Goal: Transaction & Acquisition: Purchase product/service

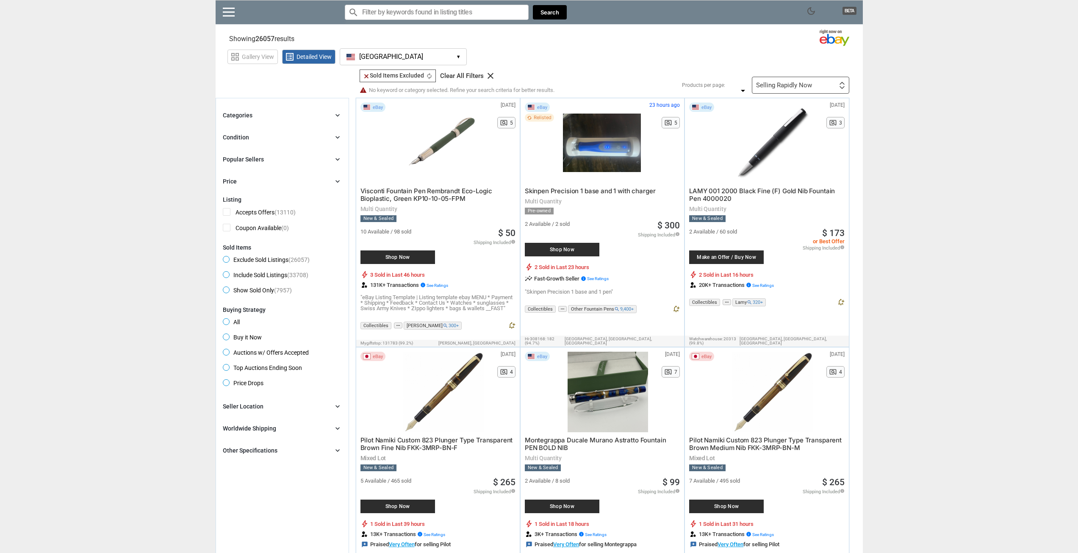
click at [319, 114] on div "Categories chevron_right" at bounding box center [282, 115] width 119 height 10
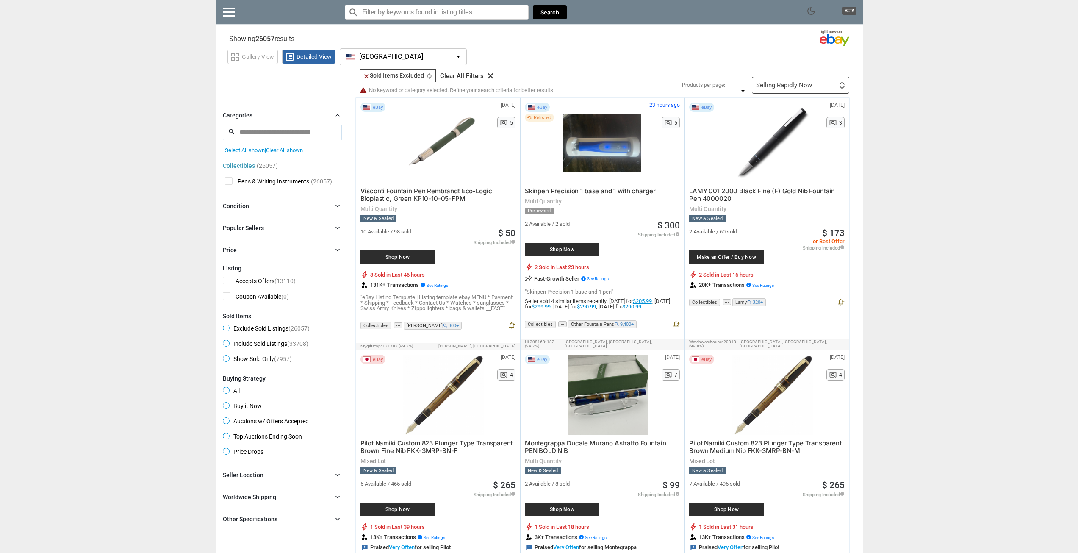
click at [319, 114] on div "Categories chevron_right" at bounding box center [282, 115] width 119 height 10
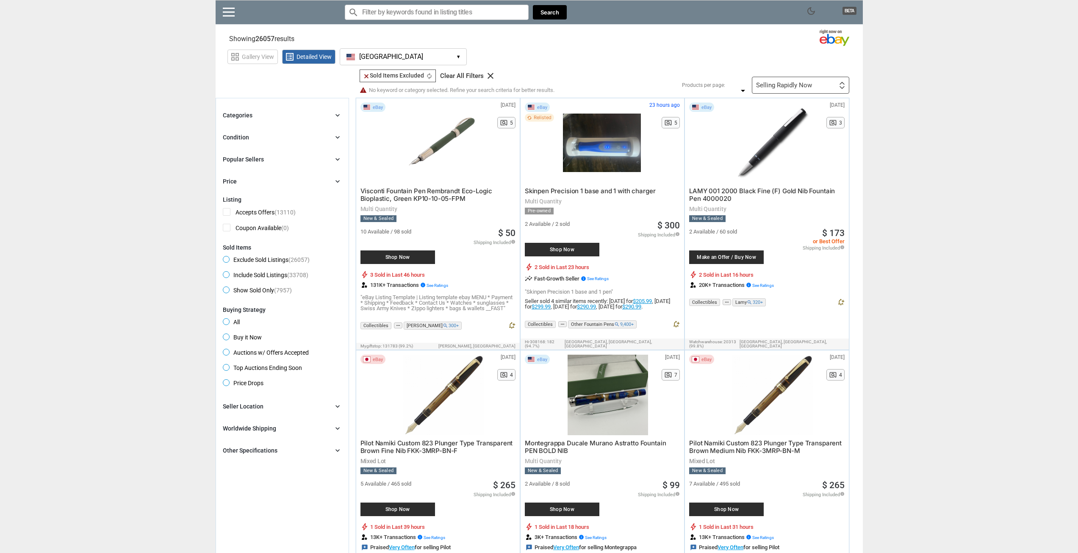
click at [431, 55] on button "[GEOGRAPHIC_DATA] [GEOGRAPHIC_DATA] ▾" at bounding box center [403, 56] width 127 height 17
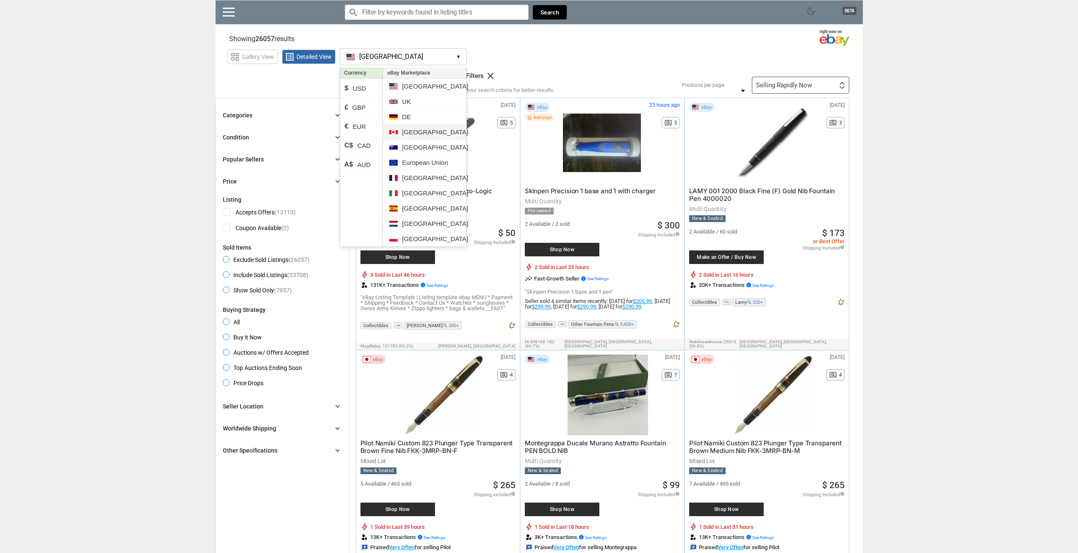
click at [415, 130] on li "[GEOGRAPHIC_DATA]" at bounding box center [424, 132] width 83 height 15
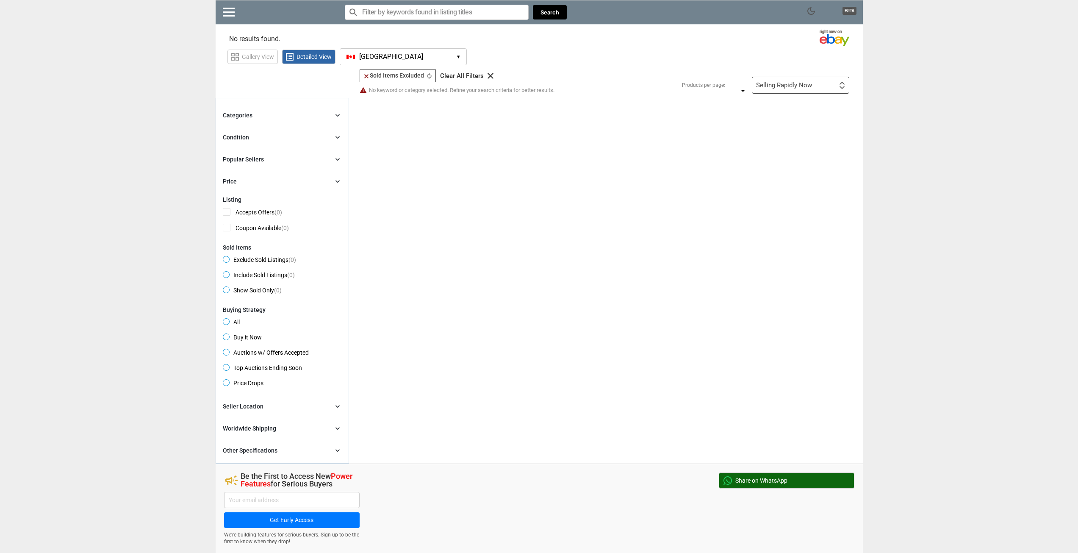
click at [402, 5] on input "Search for models" at bounding box center [437, 12] width 184 height 15
click at [405, 11] on input "Search for models" at bounding box center [437, 12] width 184 height 15
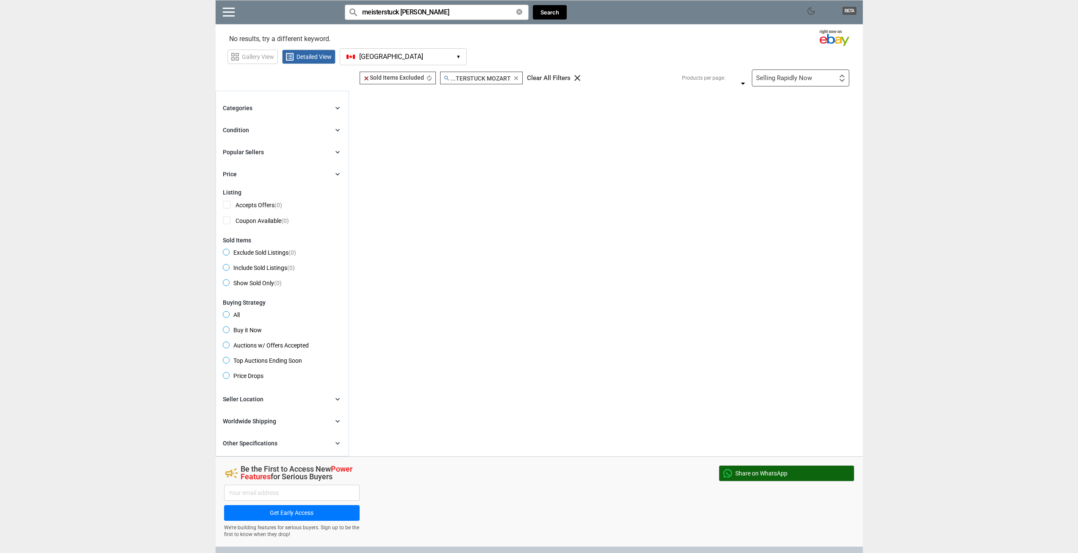
click at [405, 57] on button "[GEOGRAPHIC_DATA] [GEOGRAPHIC_DATA] ▾" at bounding box center [403, 56] width 127 height 17
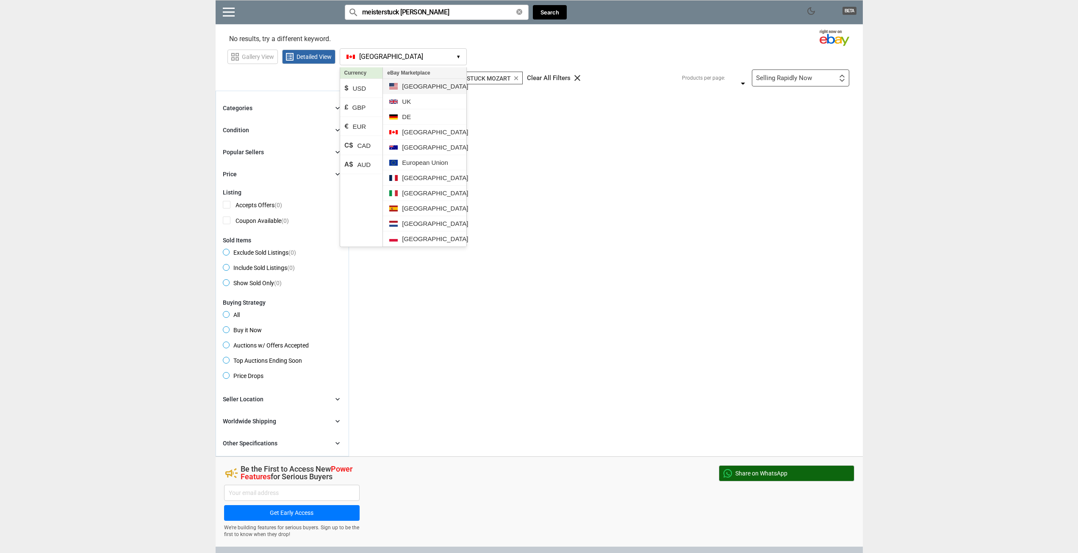
click at [411, 89] on li "[GEOGRAPHIC_DATA]" at bounding box center [424, 86] width 83 height 15
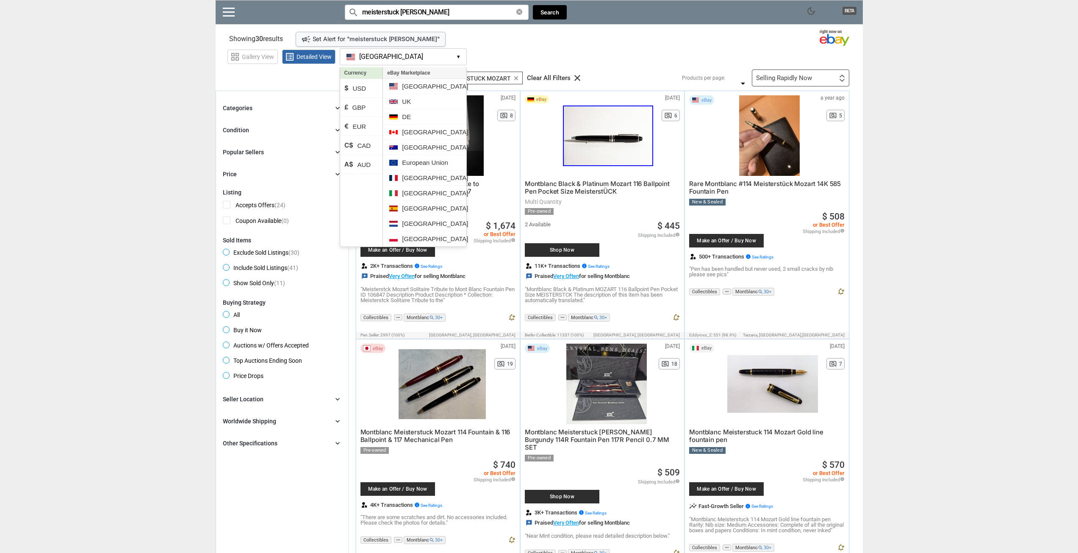
click at [619, 57] on div "grid_view Gallery View list_alt Detailed View [GEOGRAPHIC_DATA] [GEOGRAPHIC_DAT…" at bounding box center [546, 55] width 636 height 19
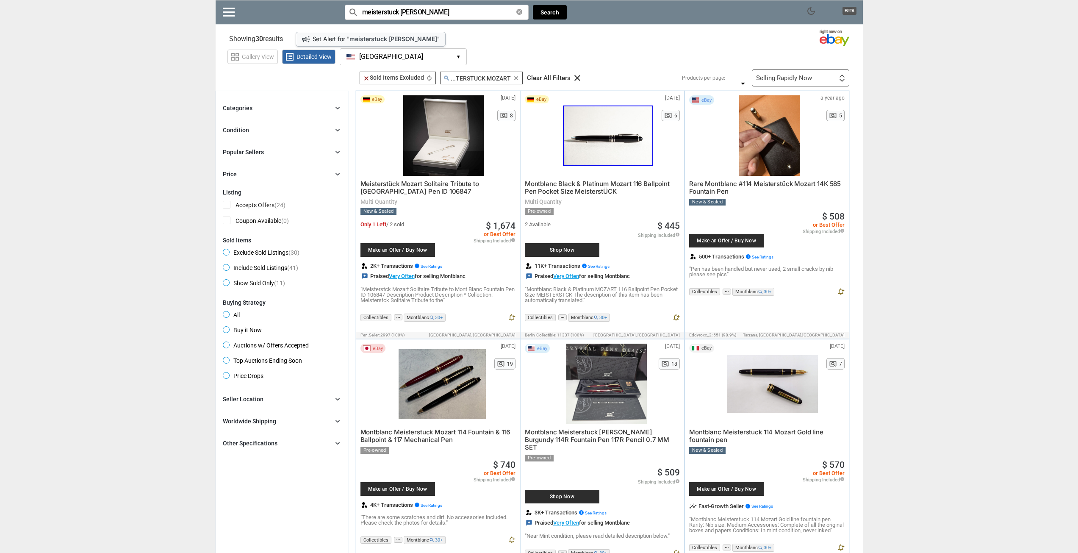
click at [779, 76] on div "Selling Rapidly Now" at bounding box center [784, 78] width 56 height 6
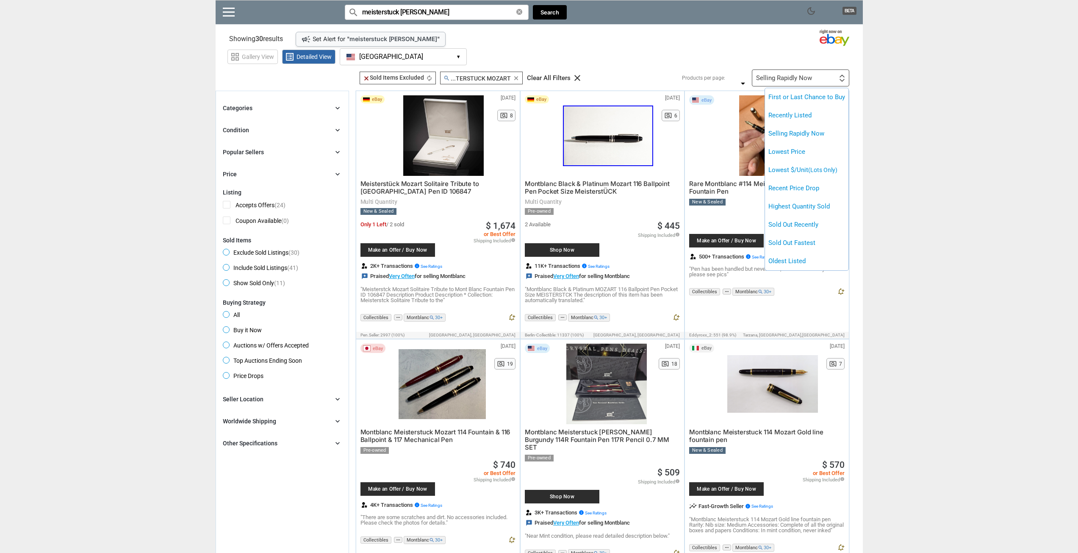
click at [968, 238] on div at bounding box center [539, 276] width 1078 height 553
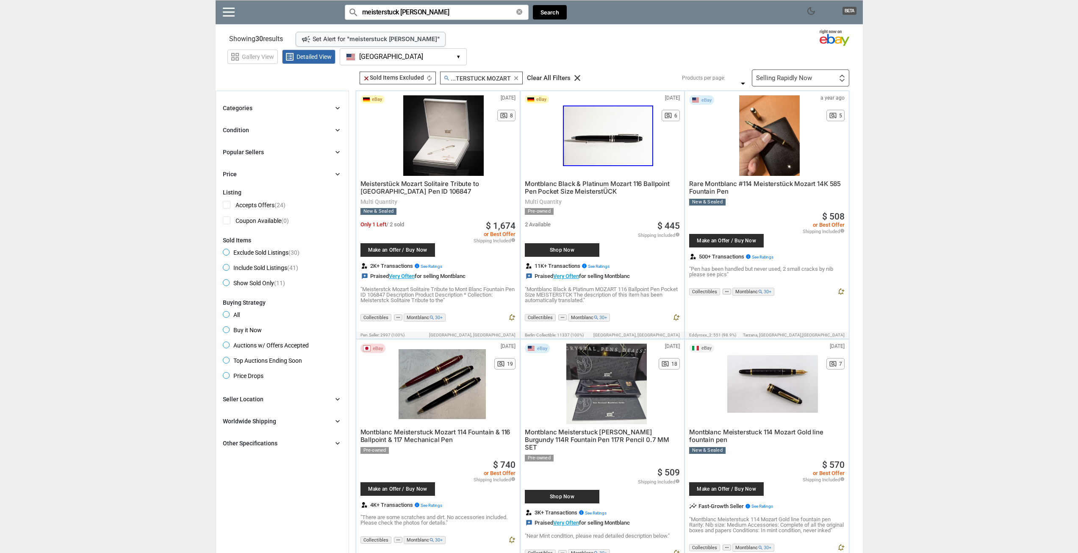
click at [277, 398] on div "Seller Location chevron_right" at bounding box center [282, 399] width 119 height 10
click at [239, 442] on span "[GEOGRAPHIC_DATA]" at bounding box center [258, 444] width 70 height 11
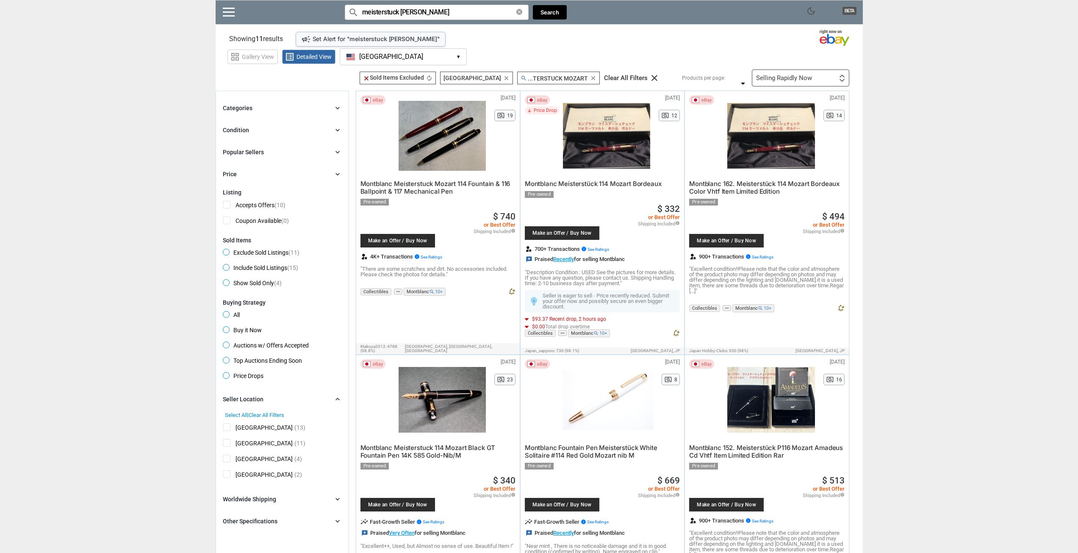
click at [423, 12] on input "meisterstuck [PERSON_NAME]" at bounding box center [437, 12] width 184 height 15
click at [440, 12] on input "meisterstuck [PERSON_NAME]" at bounding box center [437, 12] width 184 height 15
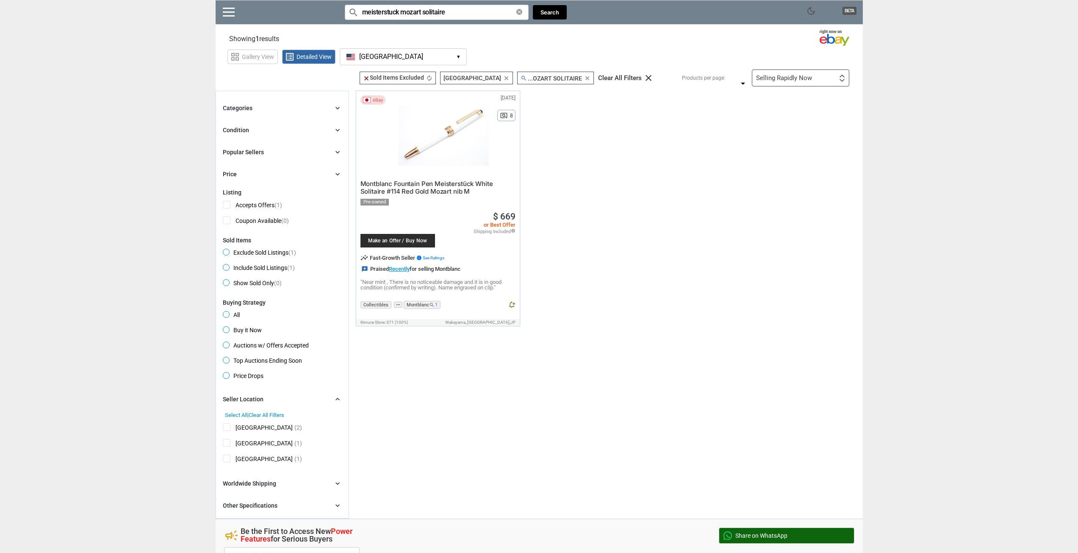
click at [429, 192] on span "Montblanc Fountain Pen Meisterstück White Solitaire #114 Red Gold Mozart nib M" at bounding box center [427, 188] width 133 height 16
click at [227, 461] on span "[GEOGRAPHIC_DATA]" at bounding box center [258, 460] width 70 height 11
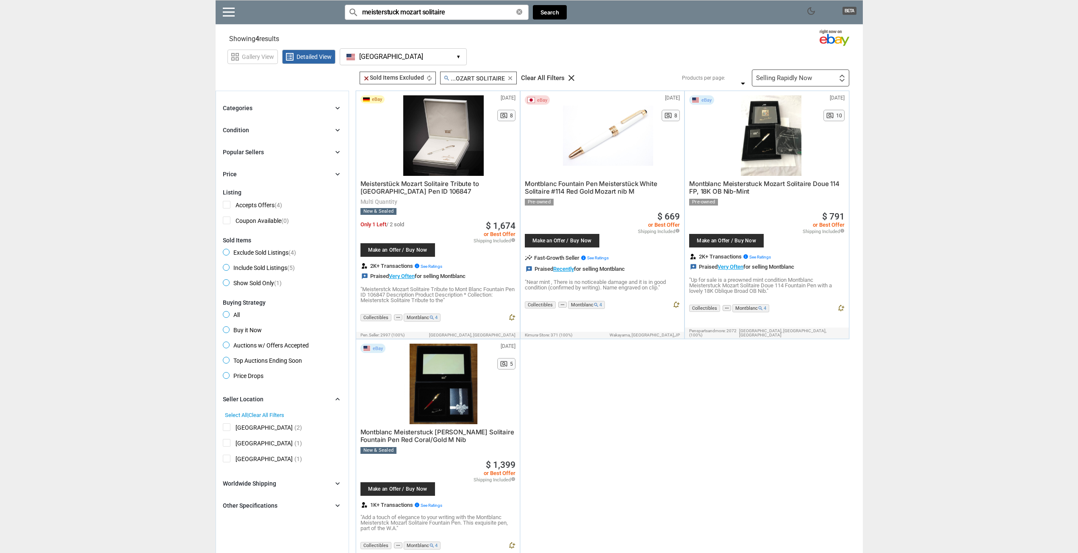
drag, startPoint x: 469, startPoint y: 16, endPoint x: 128, endPoint y: 0, distance: 341.4
click at [128, 0] on div "dark_mode BETA search Filter by keyword search meisterstuck mozart solitaire cl…" at bounding box center [539, 408] width 1078 height 816
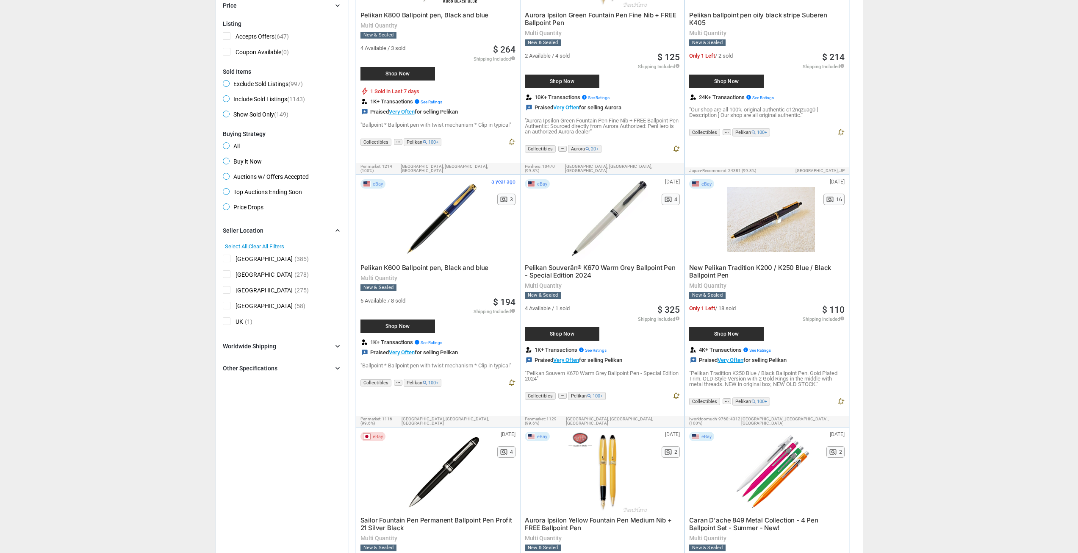
scroll to position [169, 0]
click at [272, 360] on div "Brand chevron_right search Select All | Clear All Filters Model chevron_right s…" at bounding box center [282, 299] width 119 height 148
click at [278, 368] on div "Other Specifications chevron_right" at bounding box center [282, 367] width 119 height 10
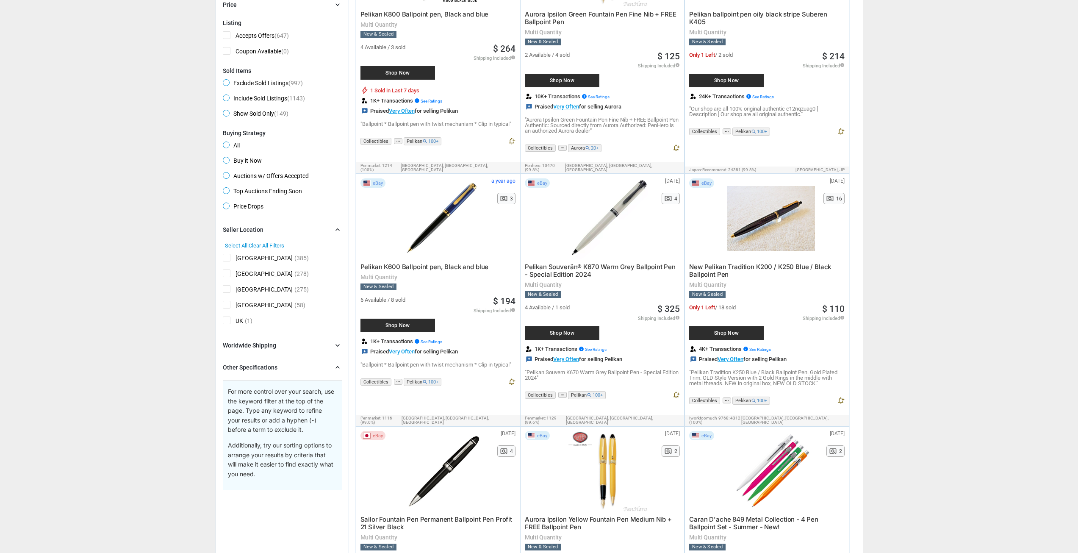
click at [278, 368] on div "Other Specifications chevron_right" at bounding box center [282, 367] width 119 height 10
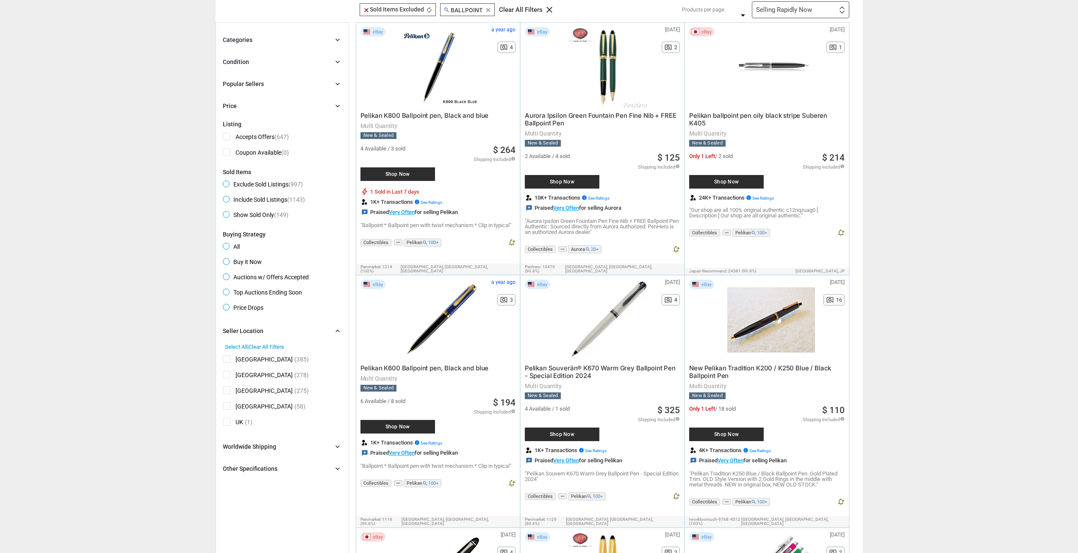
scroll to position [0, 0]
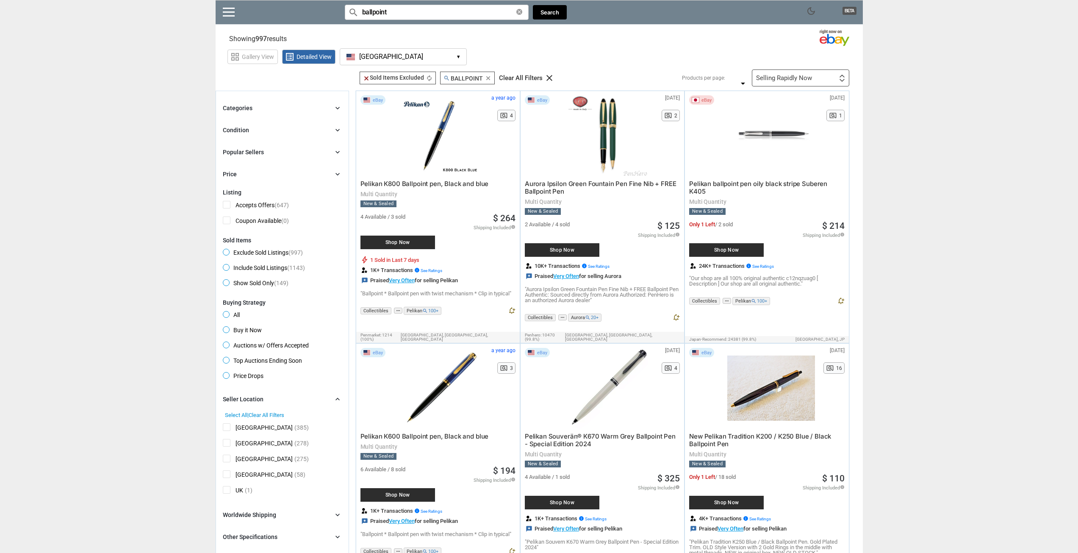
click at [272, 148] on div "Popular Sellers chevron_right" at bounding box center [282, 152] width 119 height 10
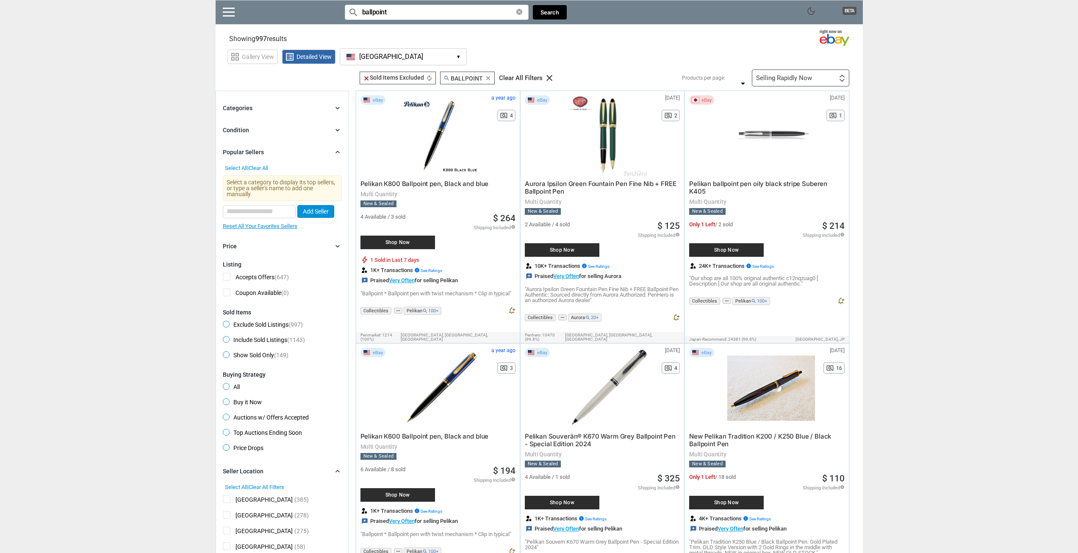
click at [273, 148] on div "Popular Sellers chevron_right" at bounding box center [282, 152] width 119 height 10
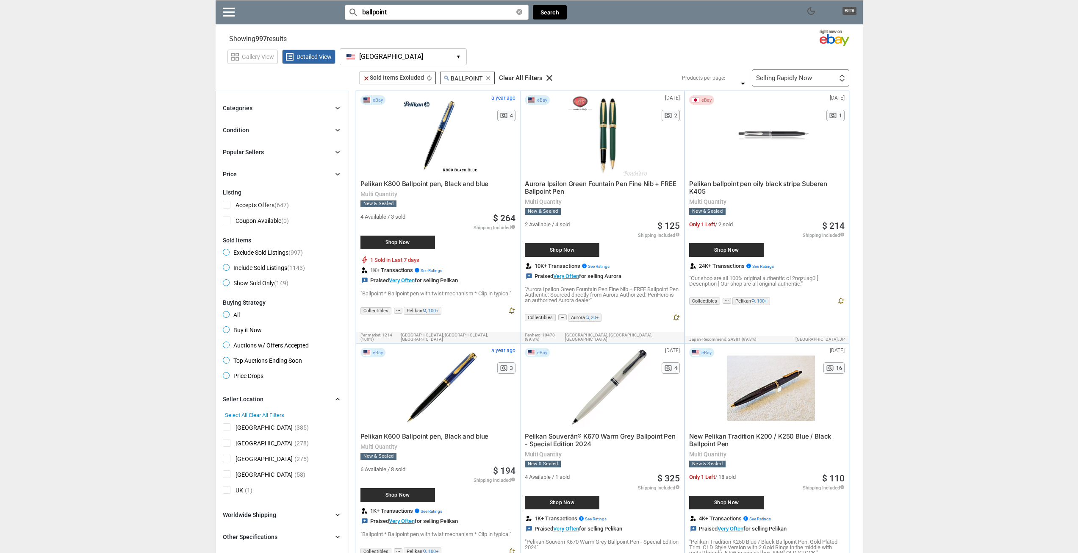
click at [264, 128] on div "Condition chevron_right" at bounding box center [282, 130] width 119 height 10
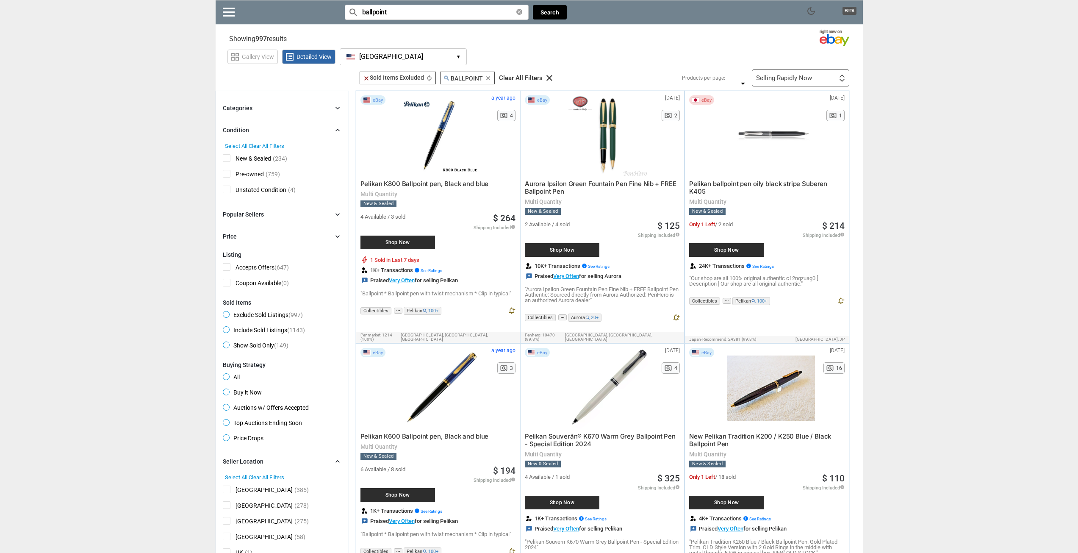
click at [264, 128] on div "Condition chevron_right" at bounding box center [282, 130] width 119 height 10
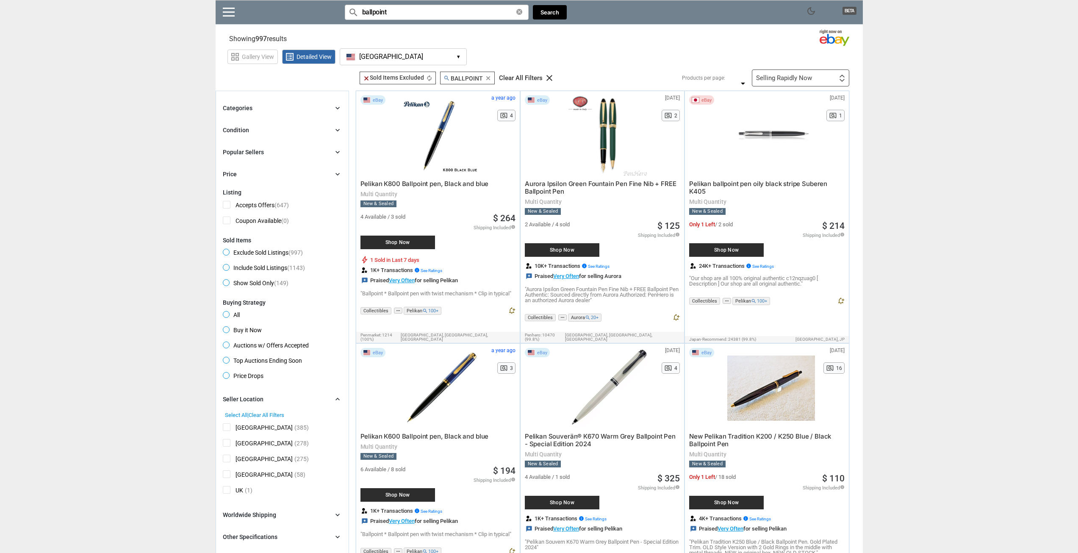
click at [247, 103] on div "Categories chevron_right" at bounding box center [282, 108] width 119 height 10
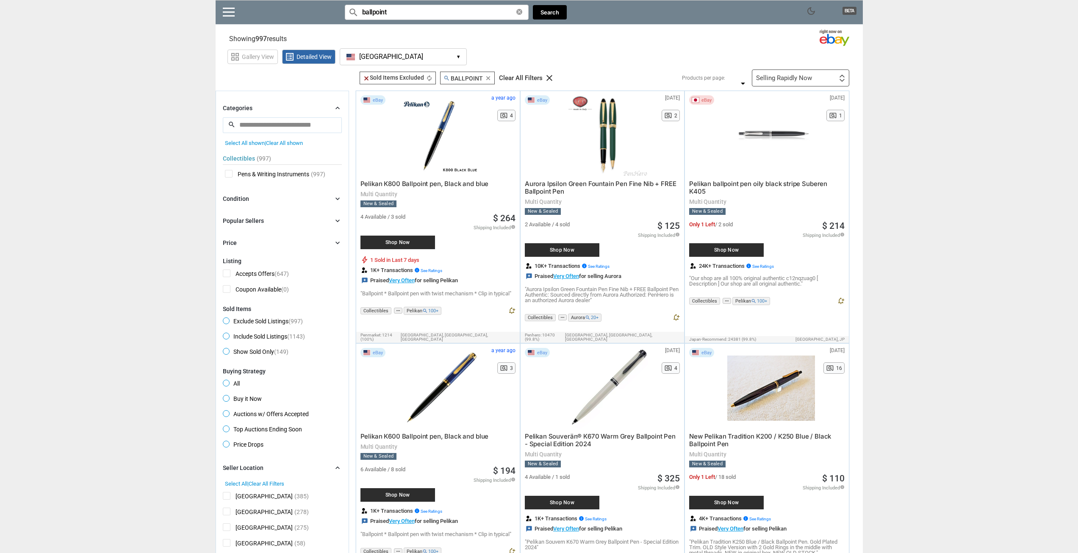
click at [247, 103] on div "Categories chevron_right" at bounding box center [282, 108] width 119 height 10
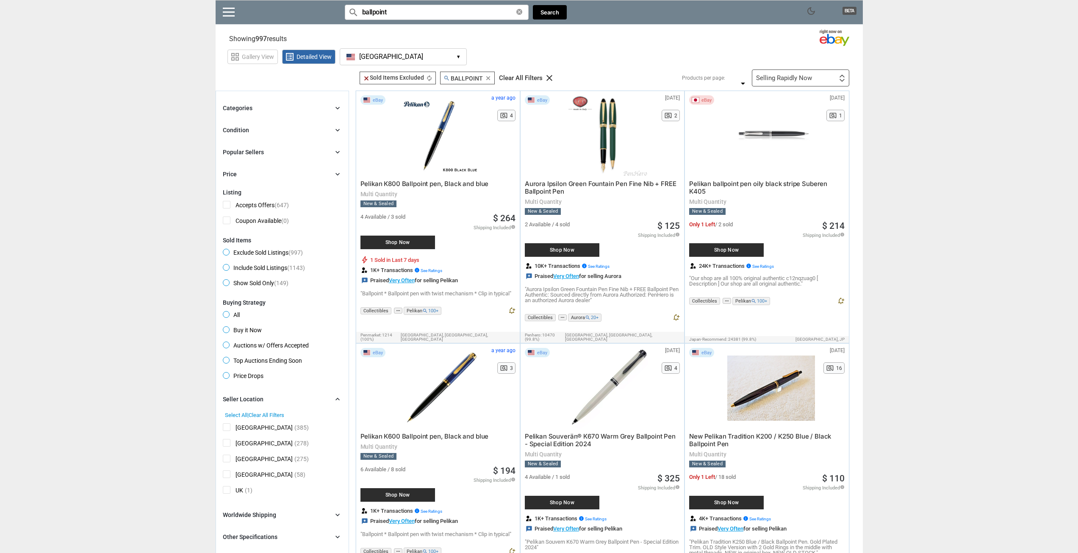
click at [87, 0] on html "Menu tune Open Filter Menu help How to Use This Tool? add_alert Get Real-time A…" at bounding box center [539, 276] width 1078 height 553
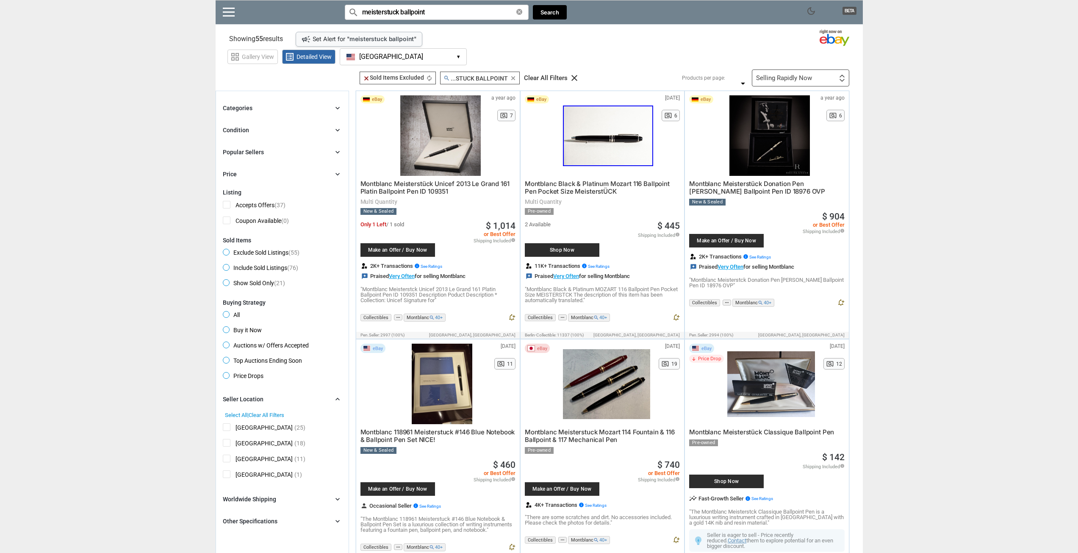
click at [402, 10] on input "meisterstuck ballpoint" at bounding box center [437, 12] width 184 height 15
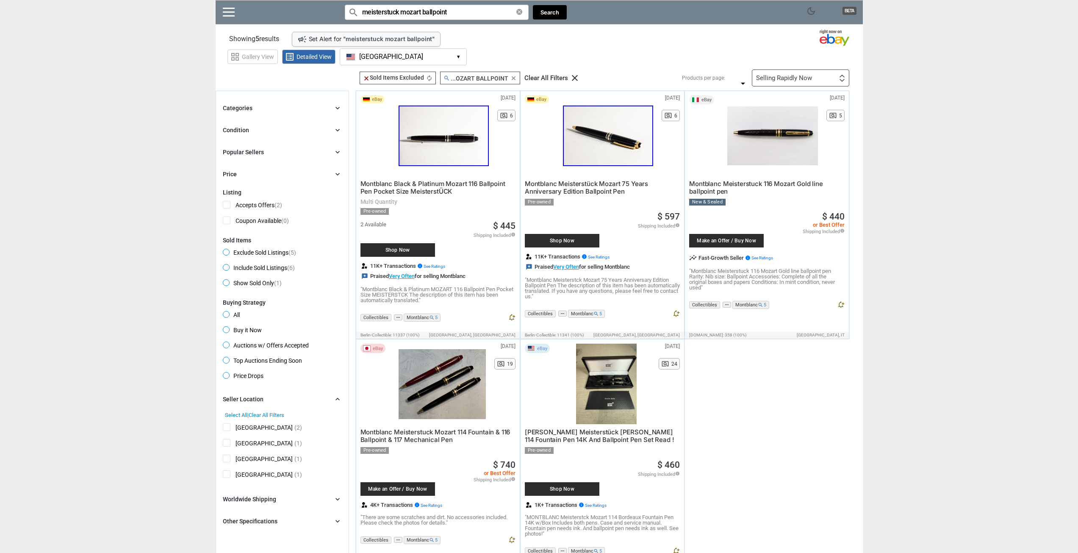
type input "meisterstuck mozart ballpoint"
click at [611, 183] on span "Montblanc Meisterstück Mozart 75 Years Anniversary Edition Ballpoint Pen" at bounding box center [586, 188] width 123 height 16
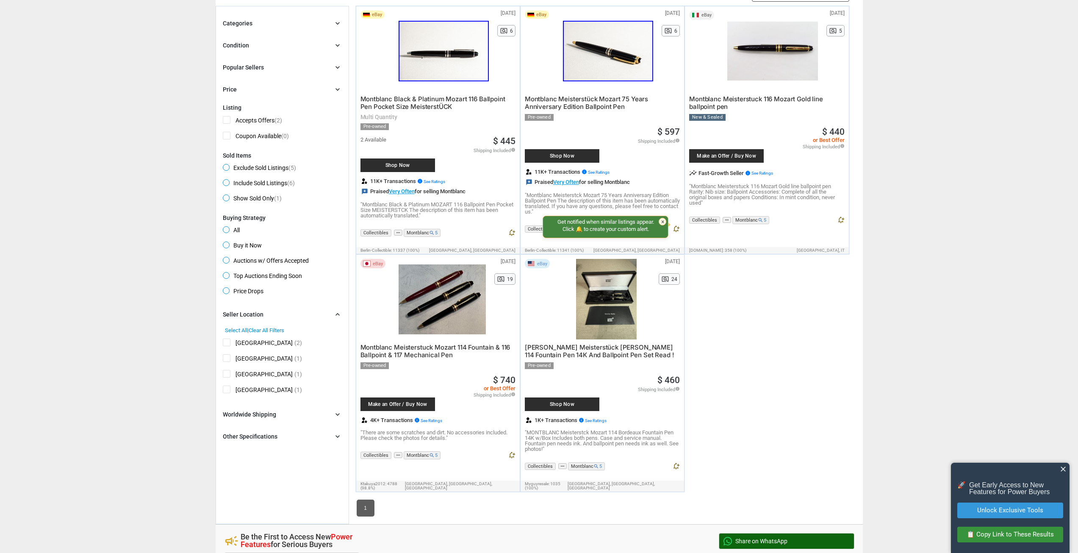
scroll to position [42, 0]
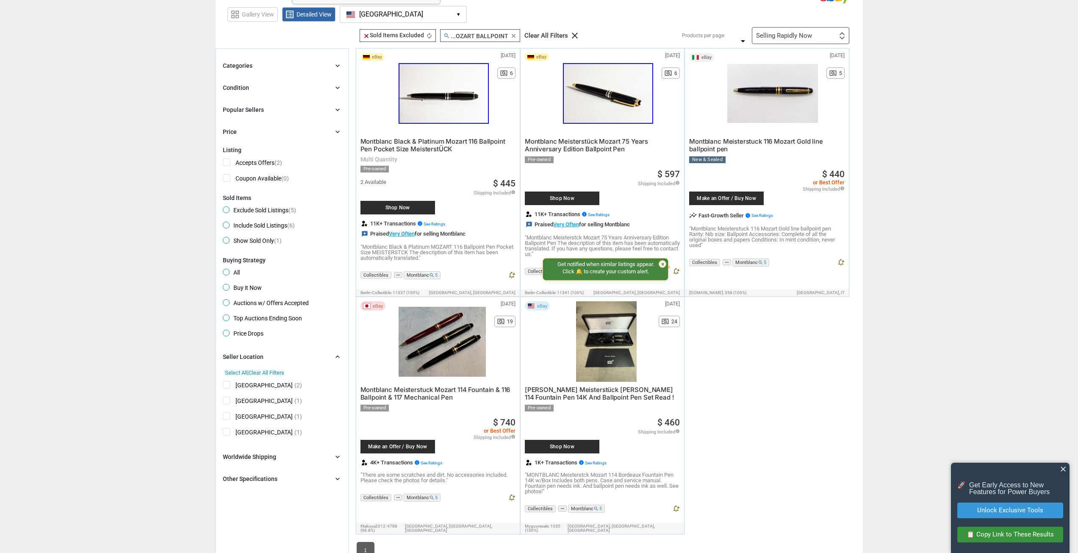
click at [587, 391] on span "[PERSON_NAME] Meisterstück [PERSON_NAME] 114 Fountain Pen 14K And Ballpoint Pen…" at bounding box center [600, 394] width 150 height 16
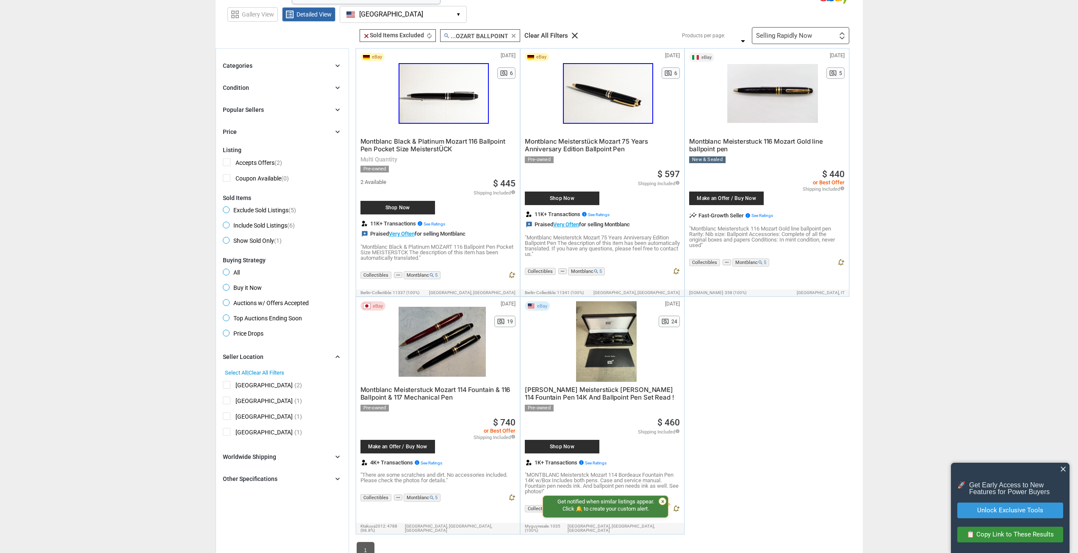
click at [453, 342] on div at bounding box center [442, 341] width 87 height 81
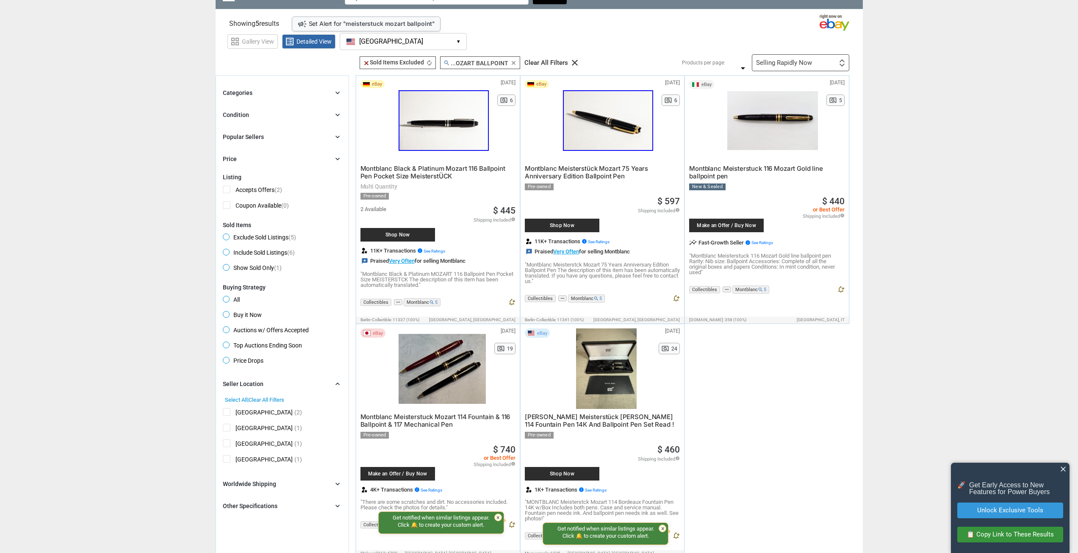
scroll to position [0, 0]
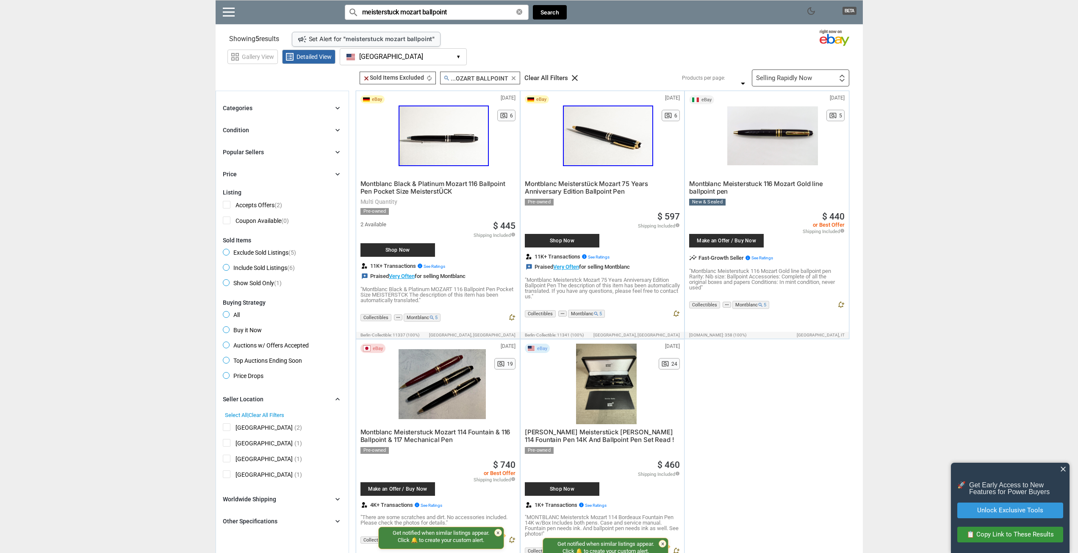
click at [777, 138] on div at bounding box center [773, 135] width 90 height 81
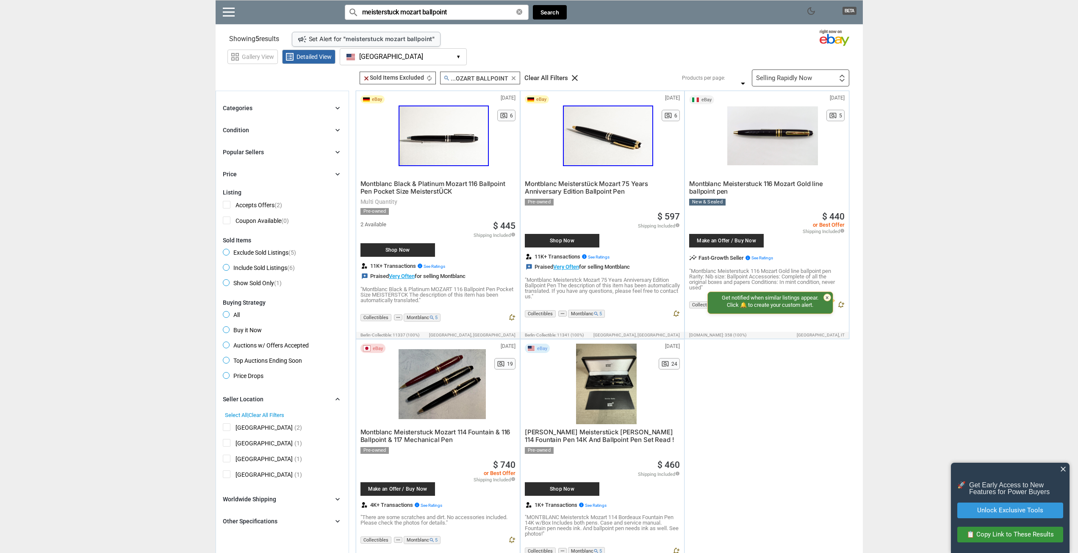
click at [166, 263] on div "dark_mode BETA search Filter by keyword search meisterstuck mozart ballpoint cl…" at bounding box center [539, 411] width 1078 height 822
